Goal: Task Accomplishment & Management: Manage account settings

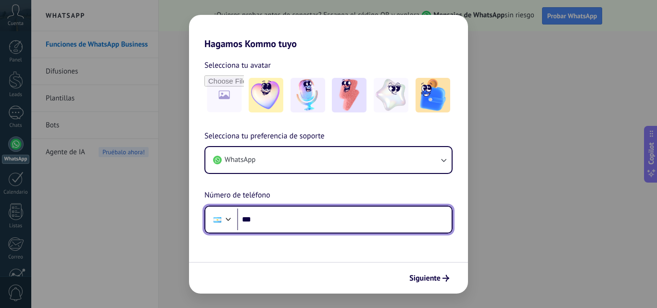
click at [262, 219] on input "***" at bounding box center [344, 220] width 214 height 22
type input "**********"
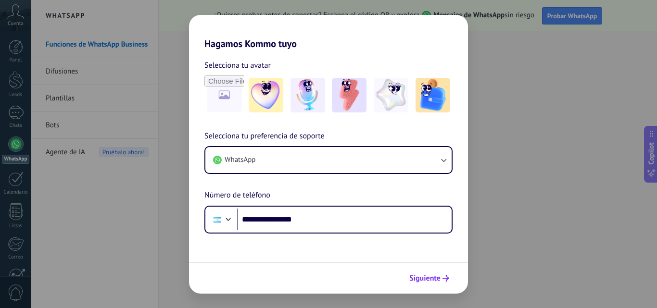
click at [424, 279] on span "Siguiente" at bounding box center [424, 278] width 31 height 7
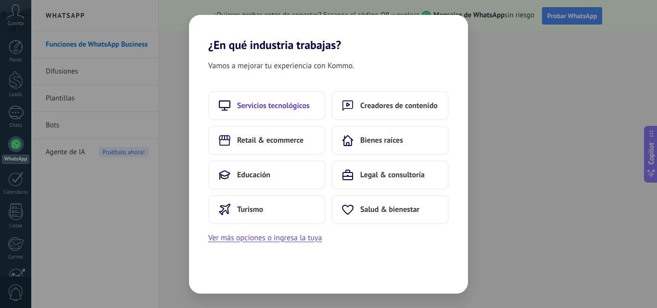
click at [293, 107] on span "Servicios tecnológicos" at bounding box center [273, 106] width 73 height 10
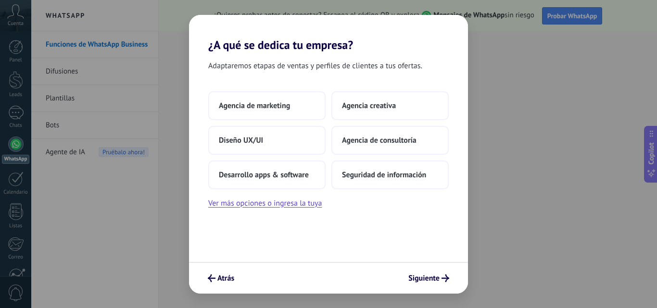
click at [293, 107] on button "Agencia de marketing" at bounding box center [266, 105] width 117 height 29
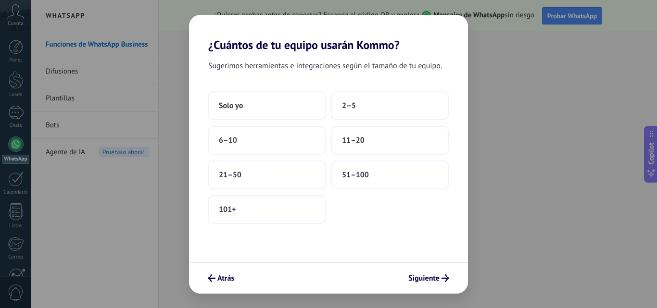
click at [293, 107] on button "Solo yo" at bounding box center [266, 105] width 117 height 29
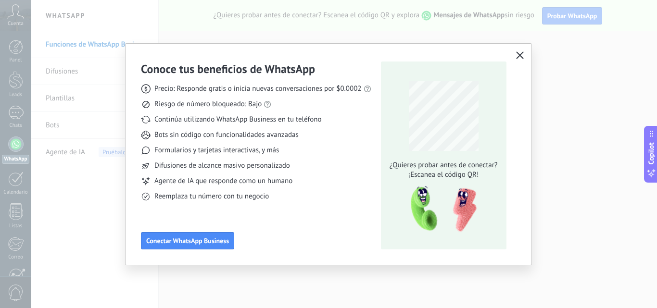
click at [518, 56] on icon "button" at bounding box center [520, 55] width 8 height 8
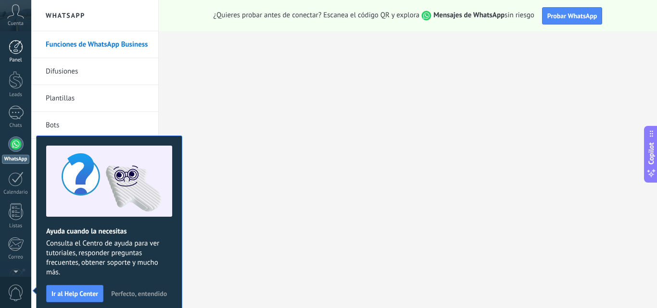
click at [15, 46] on div at bounding box center [16, 47] width 14 height 14
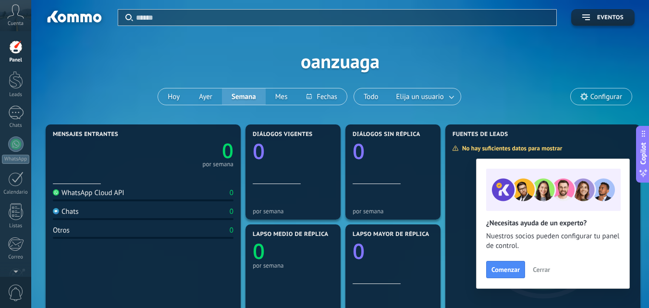
click at [538, 270] on span "Cerrar" at bounding box center [541, 269] width 17 height 7
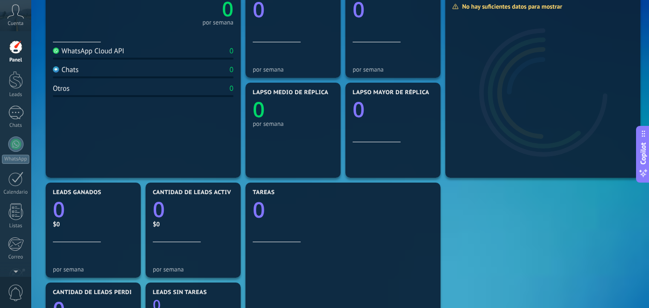
scroll to position [143, 0]
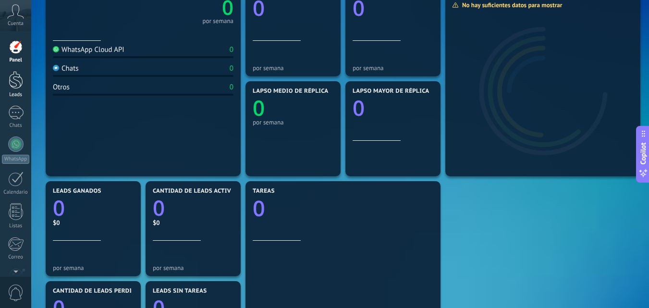
click at [21, 80] on div at bounding box center [16, 80] width 14 height 18
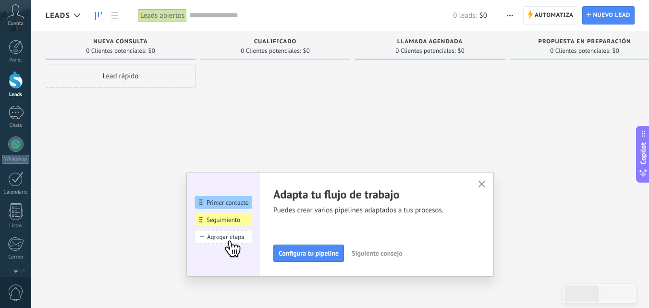
click at [484, 190] on button "button" at bounding box center [482, 184] width 12 height 13
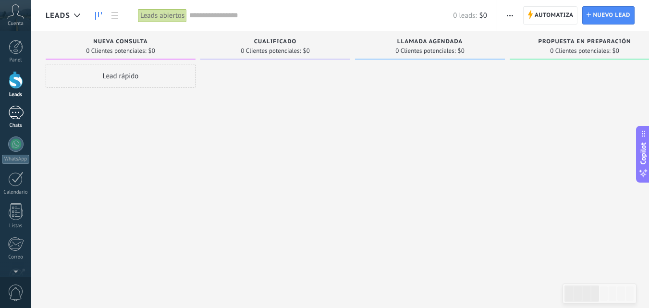
click at [23, 112] on div at bounding box center [15, 113] width 15 height 14
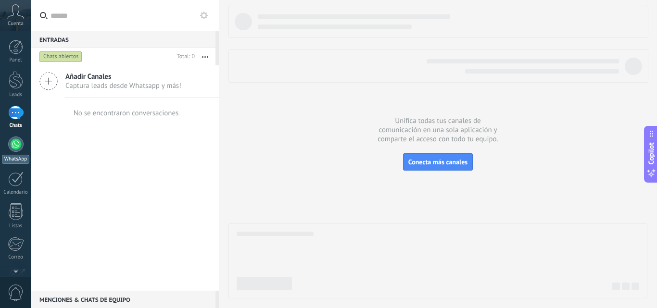
click at [13, 140] on div at bounding box center [15, 144] width 15 height 15
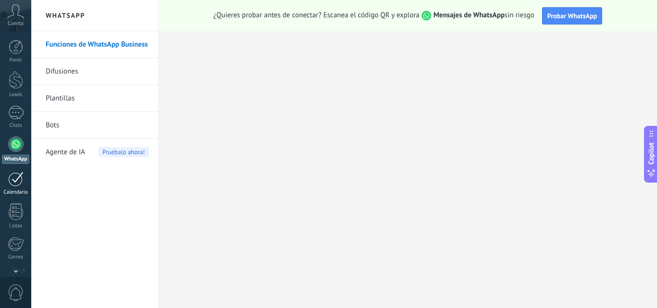
click at [18, 175] on div at bounding box center [15, 179] width 15 height 15
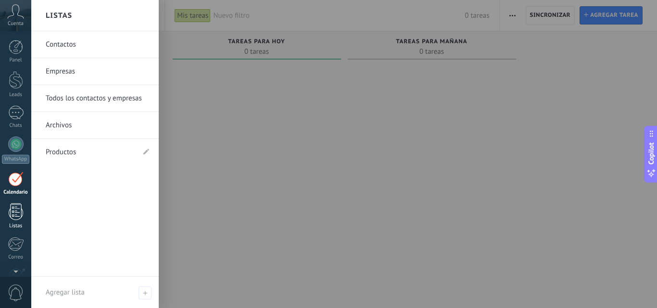
click at [16, 215] on div at bounding box center [16, 211] width 14 height 17
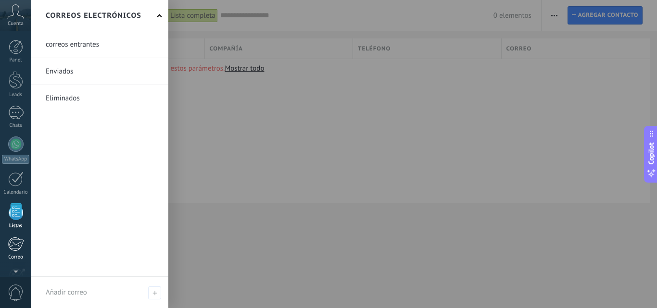
click at [16, 243] on div at bounding box center [16, 244] width 16 height 14
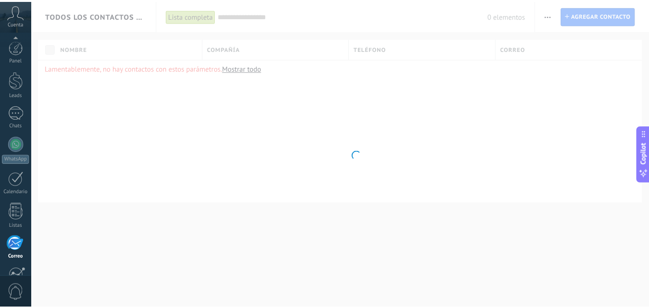
scroll to position [92, 0]
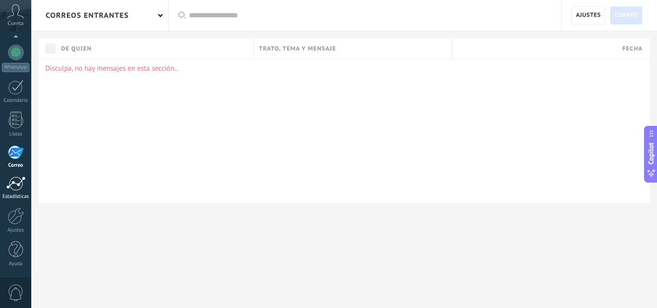
click at [15, 183] on div at bounding box center [15, 183] width 19 height 14
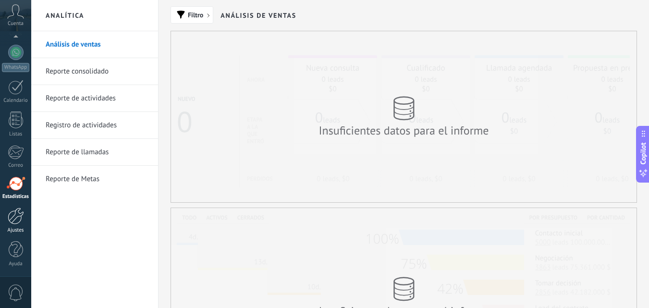
click at [15, 212] on div at bounding box center [16, 216] width 16 height 17
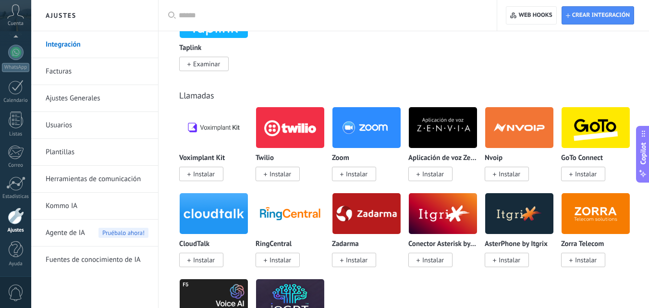
scroll to position [1199, 0]
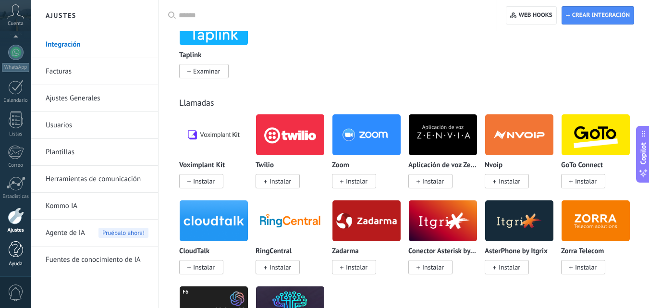
click at [18, 252] on div at bounding box center [16, 249] width 14 height 17
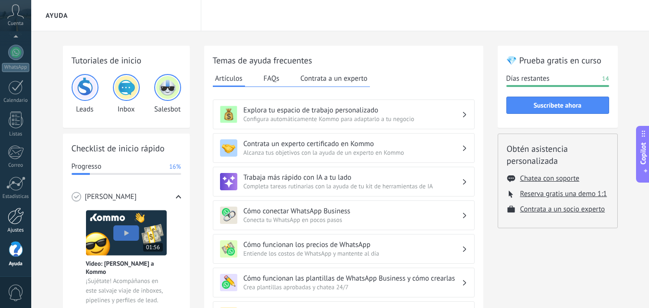
click at [17, 223] on div at bounding box center [16, 216] width 16 height 17
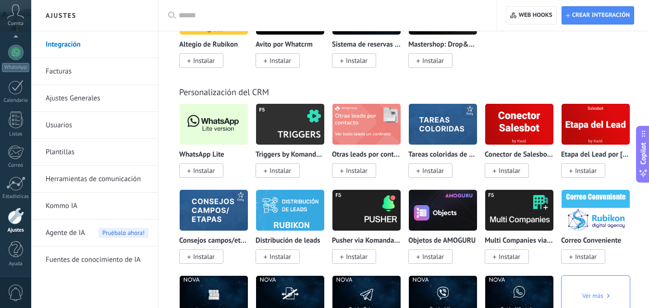
scroll to position [2293, 0]
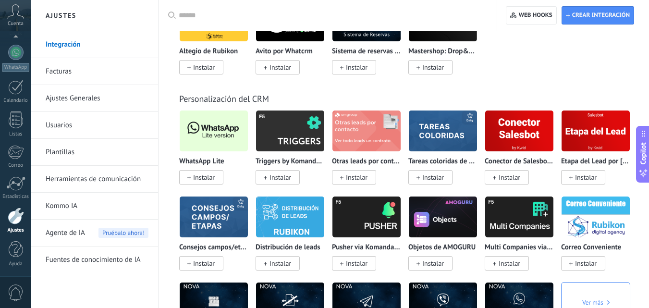
click at [114, 100] on link "Ajustes Generales" at bounding box center [97, 98] width 103 height 27
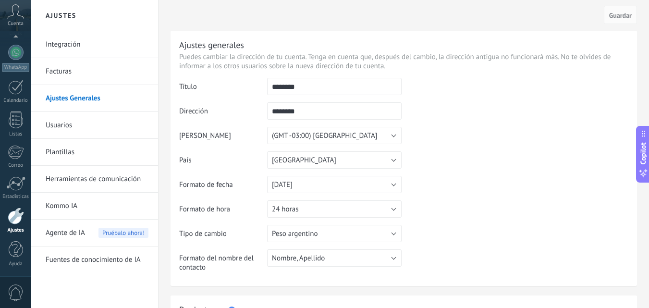
click at [105, 123] on link "Usuarios" at bounding box center [97, 125] width 103 height 27
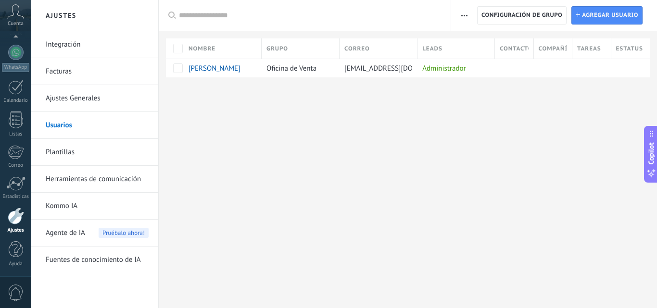
click at [79, 73] on link "Facturas" at bounding box center [97, 71] width 103 height 27
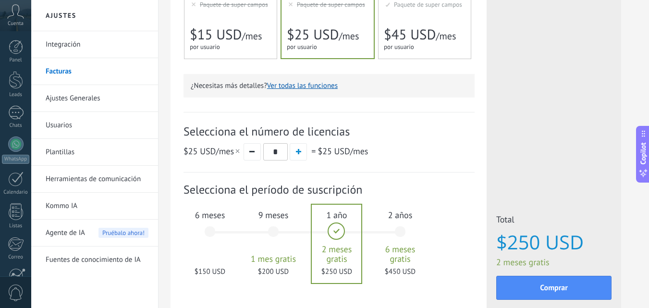
scroll to position [246, 0]
click at [213, 232] on div "6 meses $150 USD" at bounding box center [210, 235] width 52 height 68
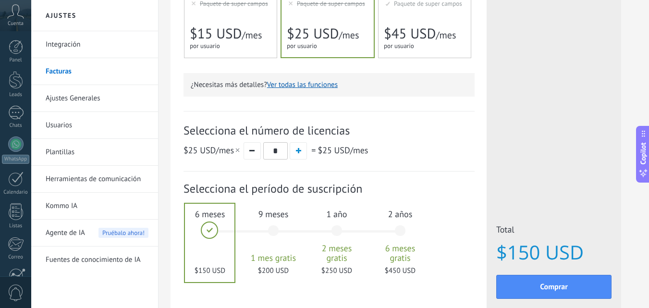
click at [102, 182] on link "Herramientas de comunicación" at bounding box center [97, 179] width 103 height 27
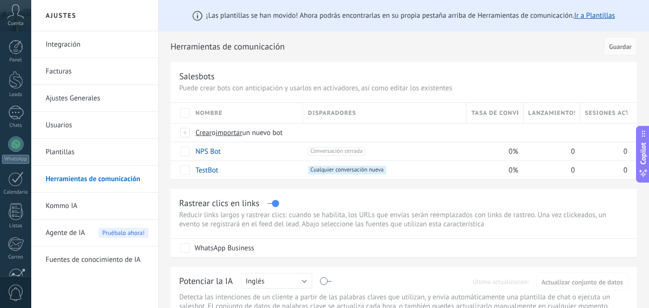
click at [62, 206] on link "Kommo IA" at bounding box center [97, 206] width 103 height 27
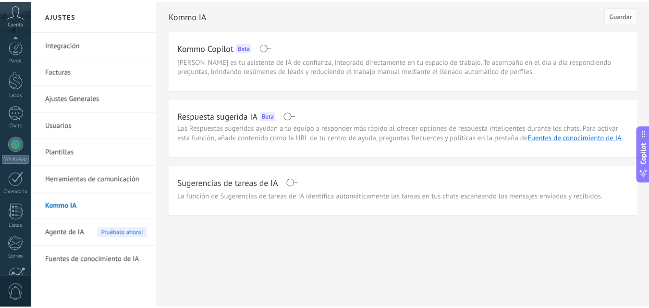
scroll to position [92, 0]
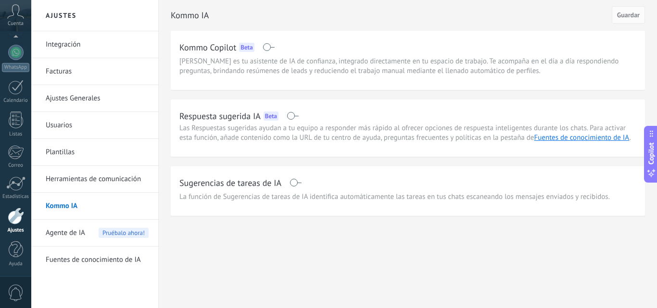
click at [66, 237] on span "Agente de IA" at bounding box center [65, 233] width 39 height 27
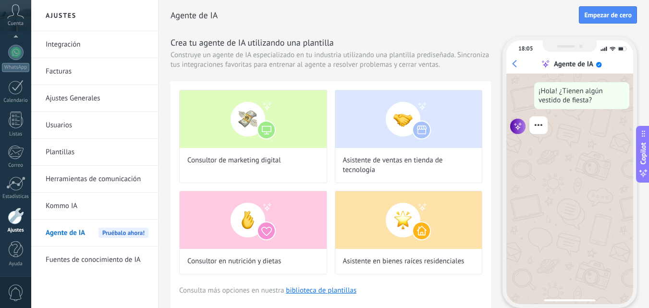
scroll to position [33, 0]
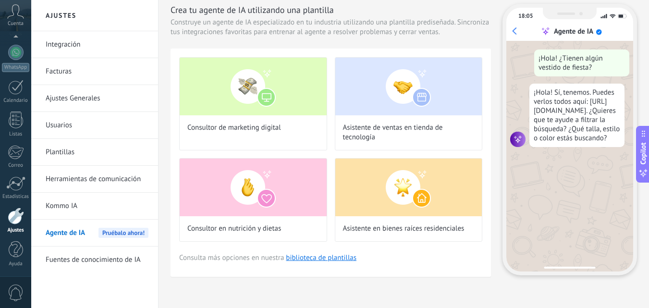
click at [116, 257] on link "Fuentes de conocimiento de IA" at bounding box center [97, 260] width 103 height 27
